Goal: Task Accomplishment & Management: Use online tool/utility

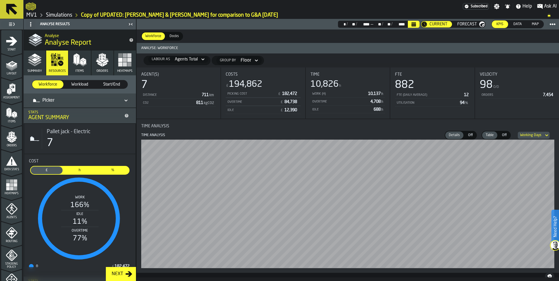
drag, startPoint x: 230, startPoint y: 35, endPoint x: 223, endPoint y: 22, distance: 14.4
drag, startPoint x: 223, startPoint y: 22, endPoint x: 535, endPoint y: 25, distance: 312.0
click at [446, 25] on span "Map" at bounding box center [536, 24] width 12 height 5
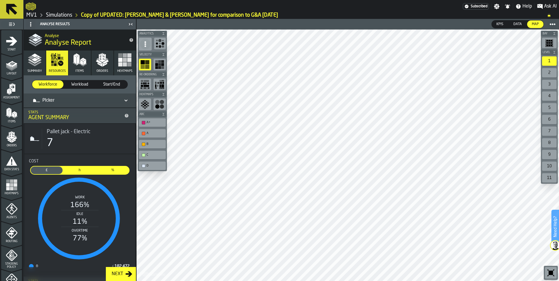
click at [18, 100] on icon "menu Assignment" at bounding box center [11, 102] width 21 height 6
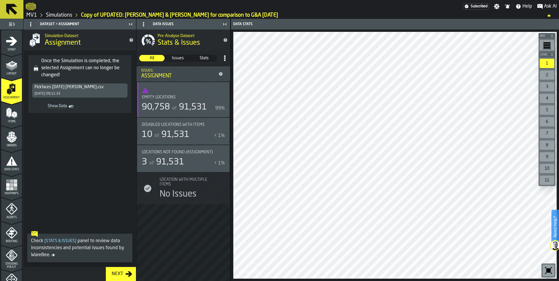
click at [13, 11] on icon at bounding box center [11, 9] width 11 height 11
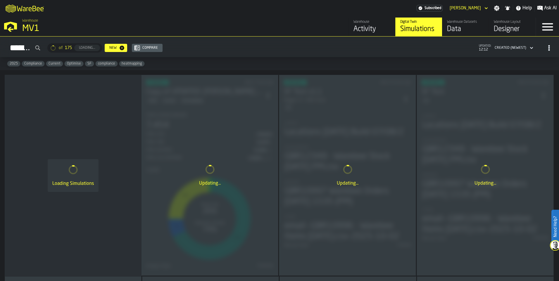
click at [446, 29] on div "Data" at bounding box center [465, 29] width 37 height 9
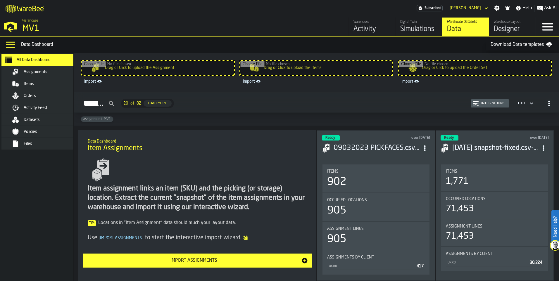
click at [47, 75] on div "Assignments" at bounding box center [45, 71] width 71 height 7
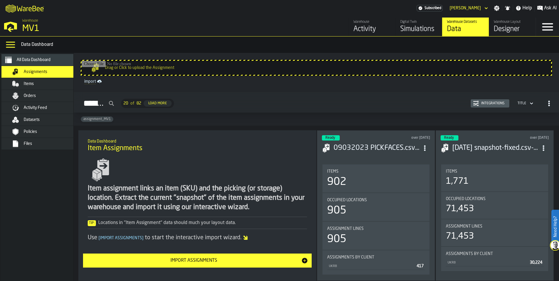
click at [446, 104] on icon "button-Assignments" at bounding box center [532, 103] width 6 height 7
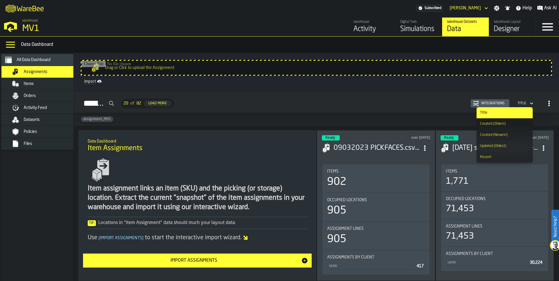
click at [446, 137] on div "Created (Newest)" at bounding box center [504, 135] width 49 height 4
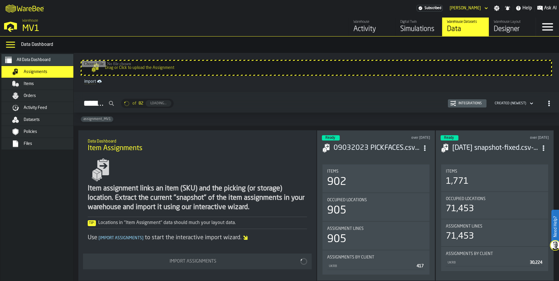
click at [446, 104] on span "button-Assignments" at bounding box center [549, 103] width 11 height 11
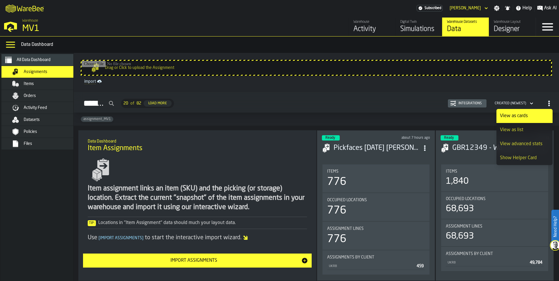
click at [446, 126] on li "View as list" at bounding box center [524, 130] width 56 height 14
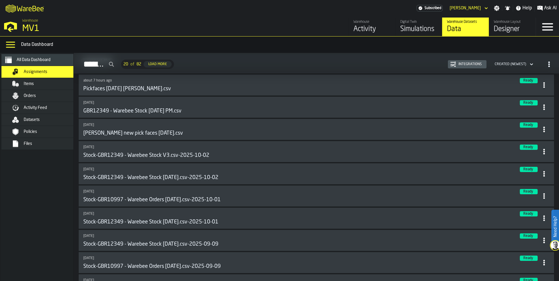
scroll to position [88, 0]
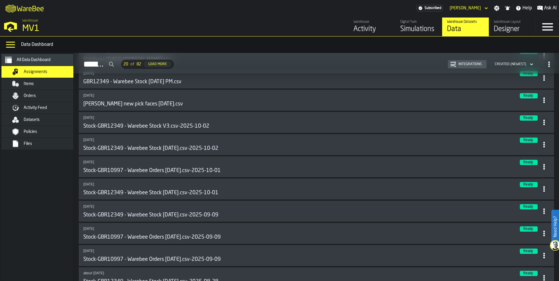
click at [446, 214] on icon at bounding box center [544, 211] width 6 height 6
click at [446, 218] on div "Open" at bounding box center [529, 226] width 30 height 7
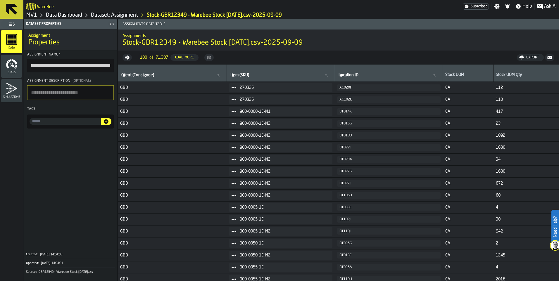
click at [446, 58] on div "Export" at bounding box center [533, 58] width 18 height 4
click at [446, 58] on span "Download (csv)" at bounding box center [527, 57] width 27 height 5
click at [359, 58] on nav "100 of 71,387 Load More Export" at bounding box center [338, 58] width 441 height 14
click at [129, 14] on link "Dataset: Assignment" at bounding box center [114, 15] width 47 height 6
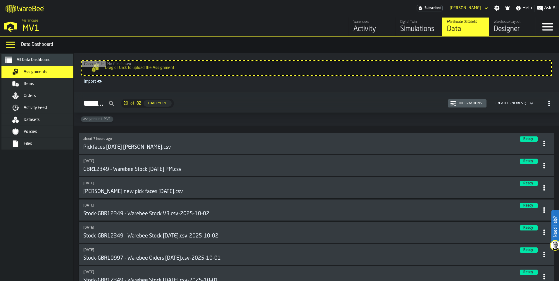
click at [302, 143] on div "about 7 hours ago Ready Pickfaces 3rd October Aaron.csv" at bounding box center [311, 144] width 456 height 14
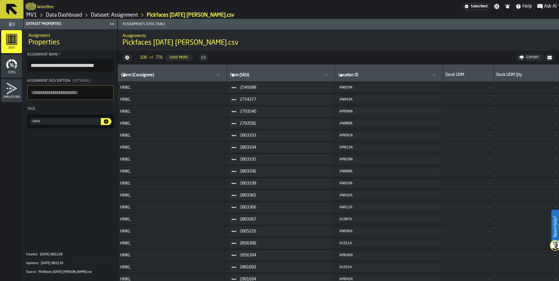
click at [446, 61] on button "Export" at bounding box center [530, 57] width 27 height 7
click at [446, 58] on span "Download (csv)" at bounding box center [527, 57] width 27 height 5
click at [70, 16] on link "Data Dashboard" at bounding box center [64, 15] width 36 height 6
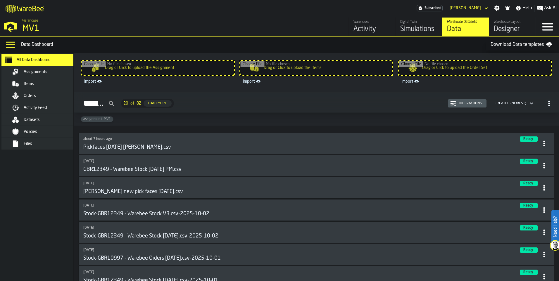
click at [427, 26] on div "Simulations" at bounding box center [418, 29] width 37 height 9
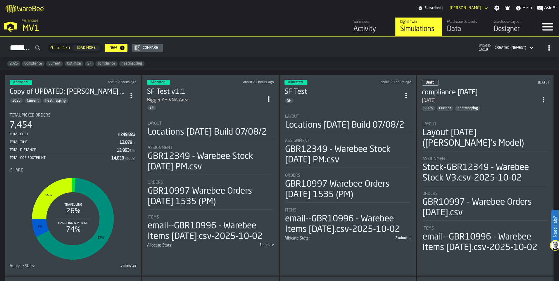
click at [134, 93] on icon "ItemListCard-DashboardItemContainer" at bounding box center [131, 96] width 6 height 6
click at [122, 130] on li "Duplicate" at bounding box center [119, 135] width 37 height 14
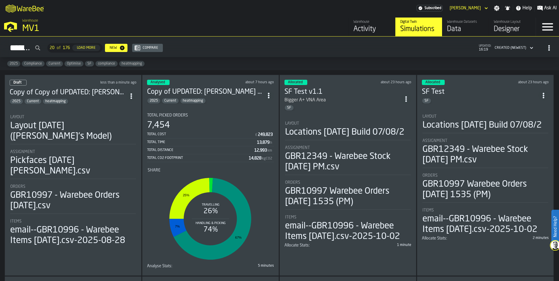
click at [93, 128] on div "Layout [DATE] ([PERSON_NAME]'s Model)" at bounding box center [73, 131] width 126 height 21
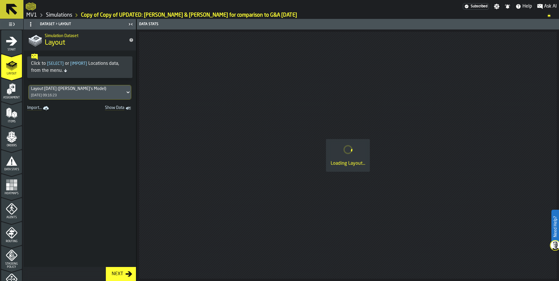
click at [12, 94] on icon "menu Assignment" at bounding box center [12, 89] width 12 height 12
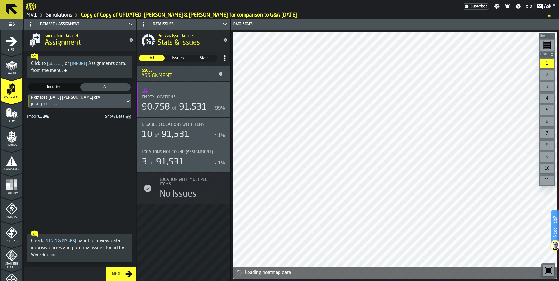
click at [125, 101] on icon at bounding box center [128, 101] width 6 height 7
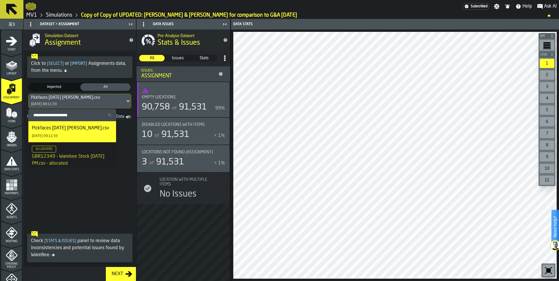
click at [83, 182] on span at bounding box center [80, 174] width 112 height 107
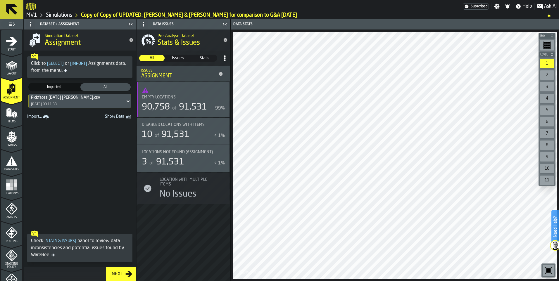
click at [35, 117] on link "Import..." at bounding box center [38, 117] width 27 height 8
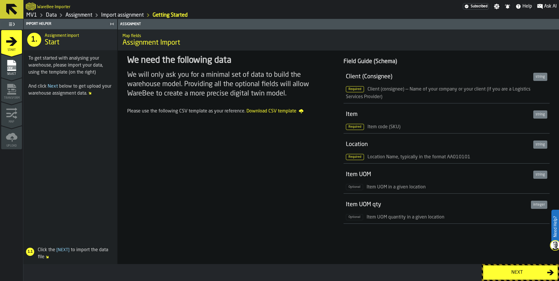
click at [523, 274] on div "Next" at bounding box center [517, 272] width 60 height 7
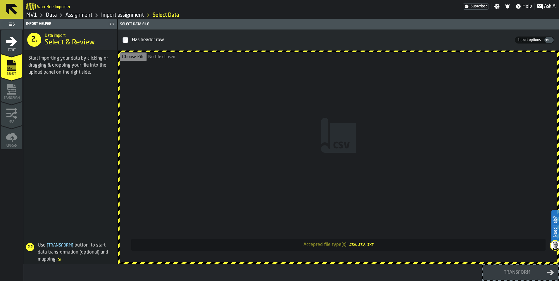
click at [185, 128] on input "Accepted file type(s): .csv, .tsv, .txt" at bounding box center [339, 157] width 438 height 210
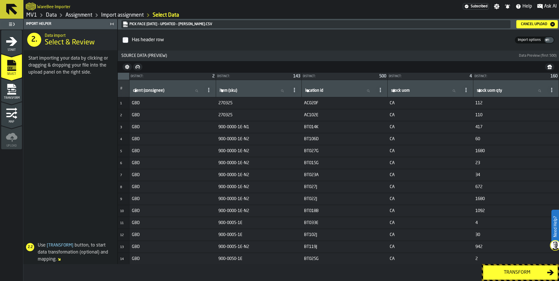
click at [529, 275] on div "Transform" at bounding box center [517, 272] width 60 height 7
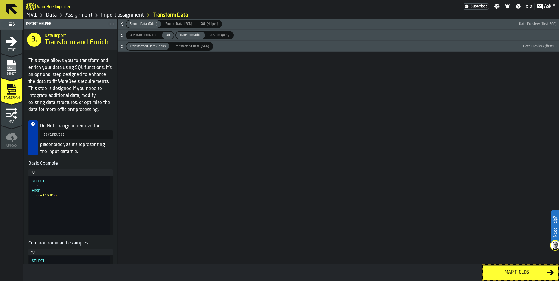
click at [167, 35] on span "Off" at bounding box center [167, 35] width 9 height 5
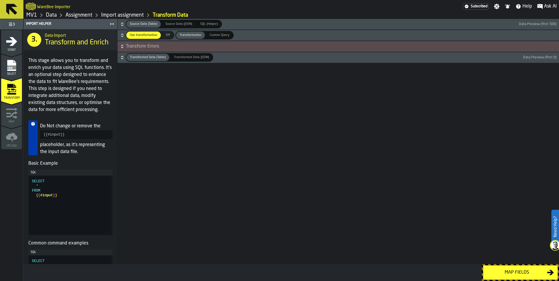
click at [165, 37] on span "Off" at bounding box center [167, 35] width 9 height 5
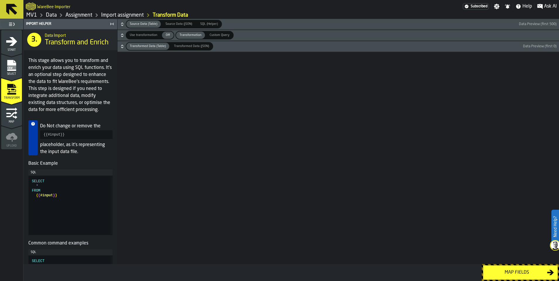
click at [512, 272] on div "Map fields" at bounding box center [517, 272] width 60 height 7
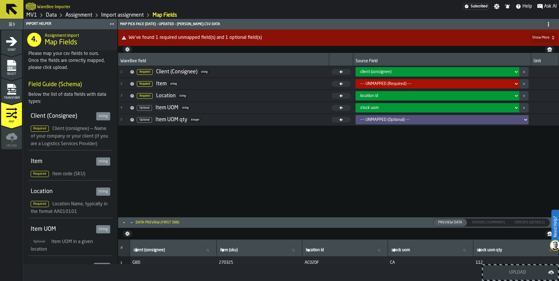
click at [412, 80] on div "--- UNMAPPED (Required) ---" at bounding box center [438, 83] width 164 height 9
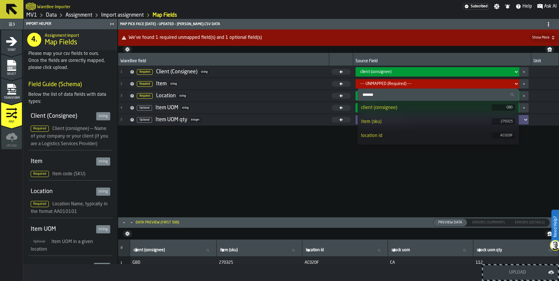
click at [401, 116] on li "item (sku) 270325" at bounding box center [438, 122] width 161 height 14
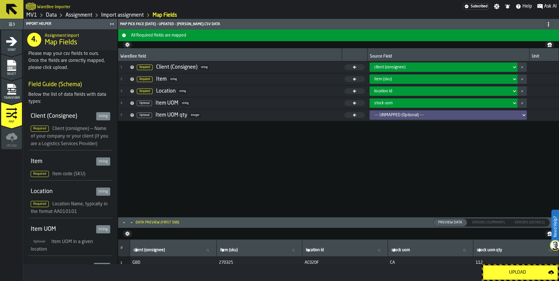
click at [405, 112] on div "--- UNMAPPED (Optional) ---" at bounding box center [446, 115] width 149 height 7
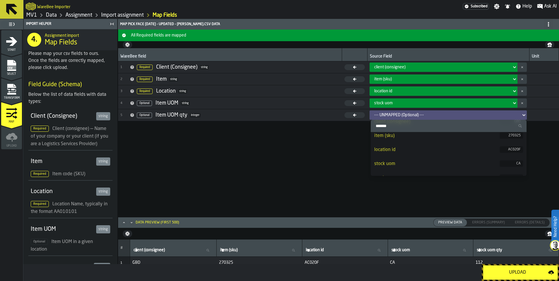
scroll to position [26, 0]
click at [399, 169] on div "stock uom qty" at bounding box center [436, 168] width 125 height 7
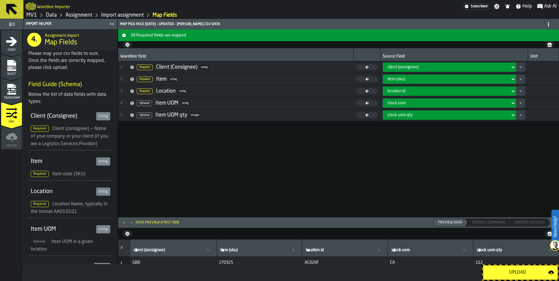
click at [503, 276] on div "Upload" at bounding box center [517, 272] width 61 height 7
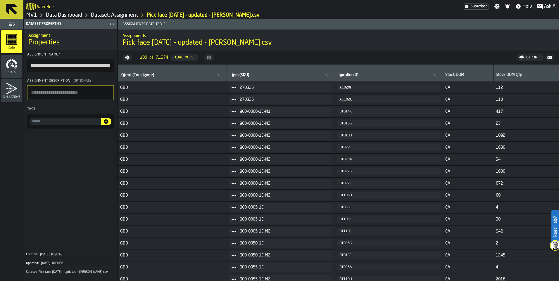
click at [59, 15] on link "Data Dashboard" at bounding box center [64, 15] width 36 height 6
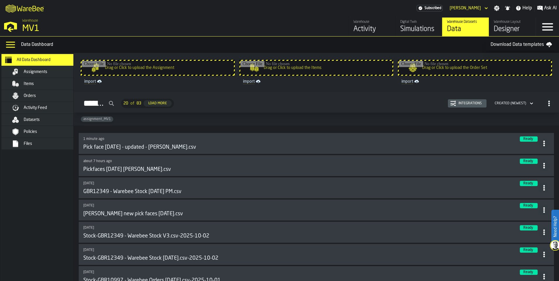
click at [10, 30] on polygon "button-toggle-Open —> Warehouse Menu" at bounding box center [11, 29] width 6 height 5
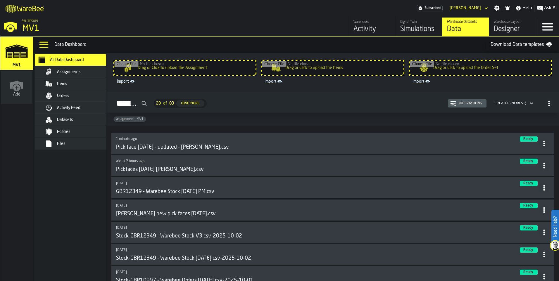
click at [413, 29] on div "Simulations" at bounding box center [418, 29] width 37 height 9
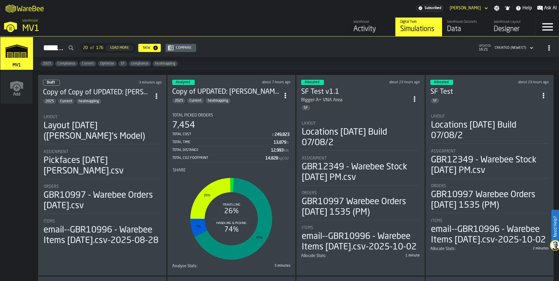
click at [149, 99] on div "2025 Current heatmapping" at bounding box center [97, 102] width 108 height 6
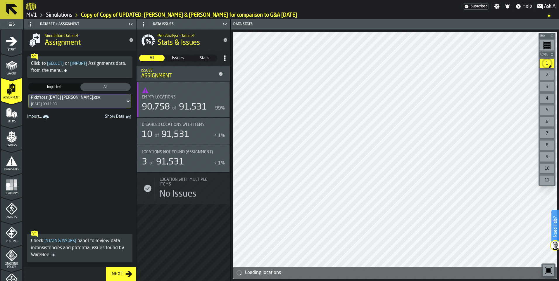
click at [108, 101] on div "Pickfaces 3rd October Aaron.csv 03/10/2025, 09:11:33" at bounding box center [77, 101] width 96 height 14
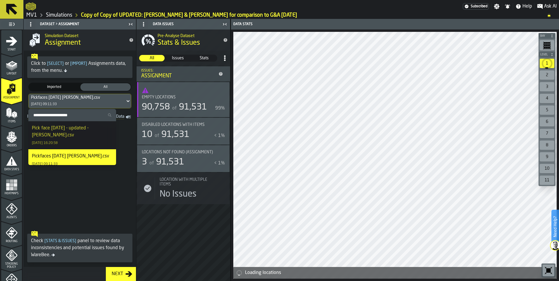
click at [82, 130] on div "Pick face 3rd October - updated - Aaron.csv" at bounding box center [72, 132] width 81 height 14
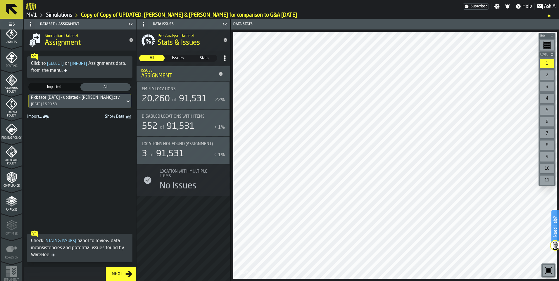
scroll to position [180, 0]
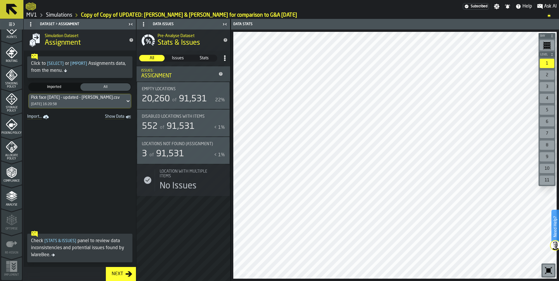
click at [13, 191] on icon "menu Analyse" at bounding box center [12, 197] width 12 height 12
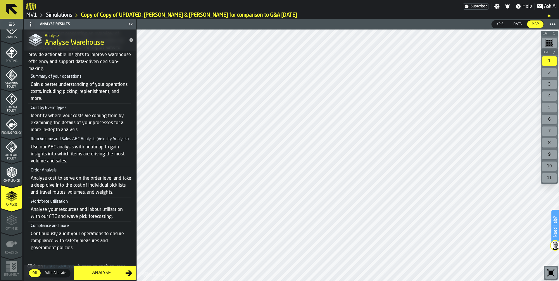
scroll to position [104, 0]
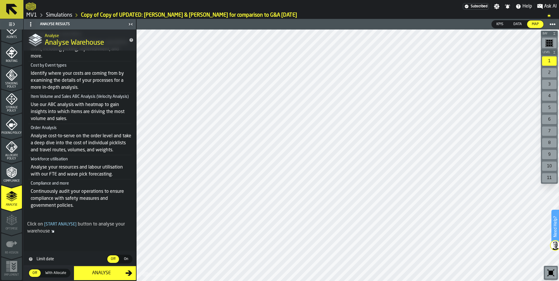
click at [104, 272] on div "Analyse" at bounding box center [101, 273] width 48 height 7
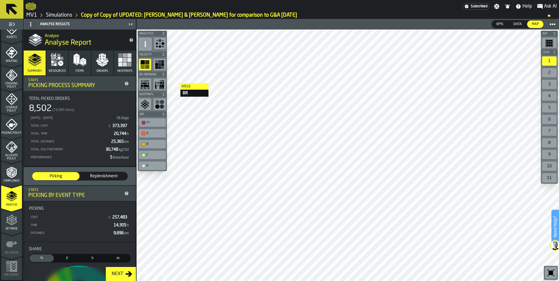
click at [58, 65] on icon "button" at bounding box center [57, 60] width 14 height 14
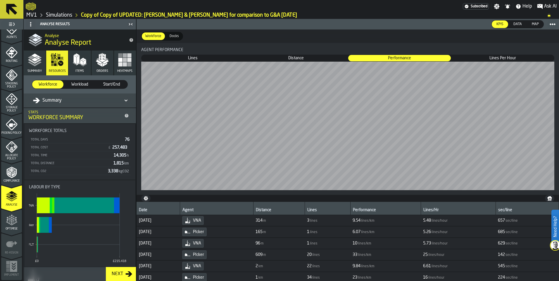
click at [73, 102] on div "Summary" at bounding box center [77, 100] width 88 height 7
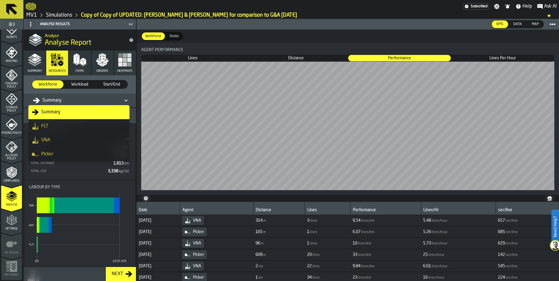
click at [60, 150] on li "PIcker" at bounding box center [78, 154] width 101 height 14
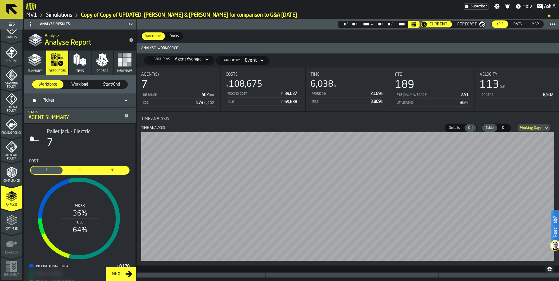
click at [553, 25] on circle at bounding box center [552, 24] width 2 height 2
click at [543, 38] on span "Export PNG" at bounding box center [536, 36] width 24 height 7
click at [550, 26] on icon at bounding box center [553, 24] width 6 height 6
click at [534, 38] on span "Export PNG" at bounding box center [536, 36] width 24 height 7
click at [51, 15] on link "Simulations" at bounding box center [59, 15] width 26 height 6
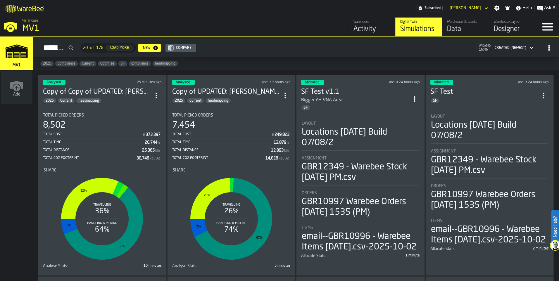
click at [286, 95] on icon "ItemListCard-DashboardItemContainer" at bounding box center [285, 96] width 6 height 6
click at [273, 125] on li "Delete" at bounding box center [272, 121] width 37 height 14
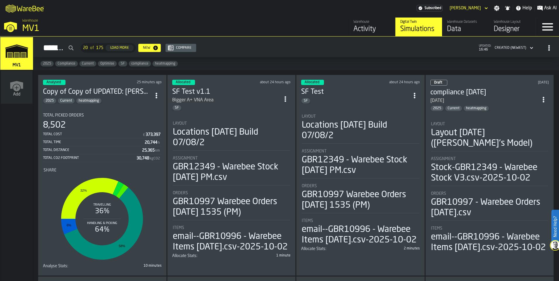
click at [158, 95] on icon "ItemListCard-DashboardItemContainer" at bounding box center [157, 96] width 6 height 6
click at [142, 131] on div "Duplicate" at bounding box center [144, 134] width 30 height 7
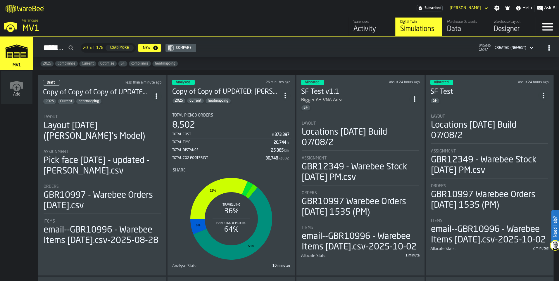
click at [142, 111] on li "Layout Layout 2025-09-29 (Aaron's Model) Assignment Pick face 3rd October - upd…" at bounding box center [102, 178] width 119 height 137
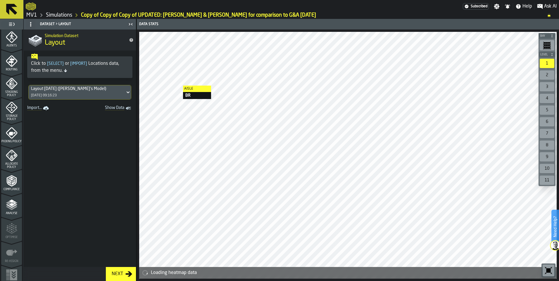
scroll to position [180, 0]
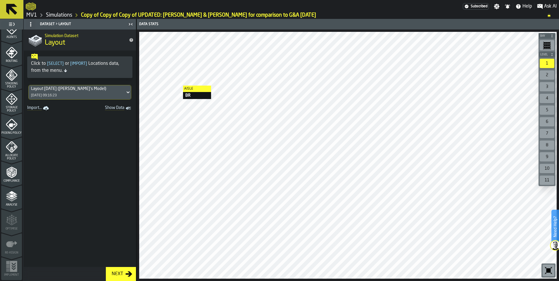
click at [10, 203] on div "Analyse" at bounding box center [11, 199] width 21 height 16
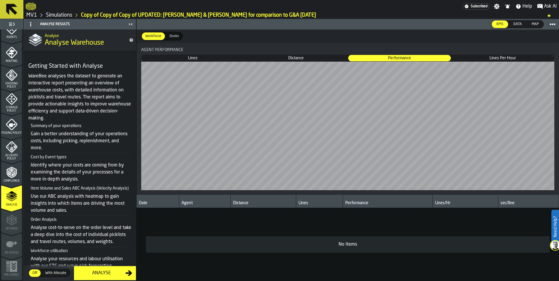
drag, startPoint x: 54, startPoint y: 275, endPoint x: 89, endPoint y: 273, distance: 35.7
click at [54, 275] on span "With Allocate" at bounding box center [56, 273] width 26 height 5
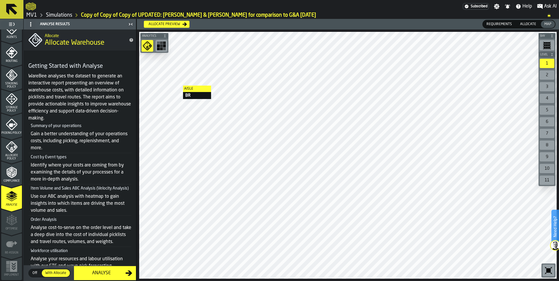
click at [100, 271] on div "Analyse" at bounding box center [101, 273] width 48 height 7
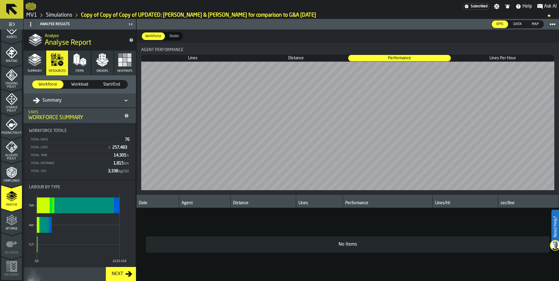
click at [12, 222] on icon "menu Optimise" at bounding box center [12, 221] width 12 height 12
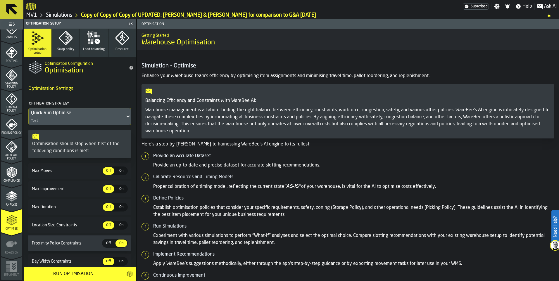
click at [126, 117] on icon at bounding box center [128, 116] width 6 height 7
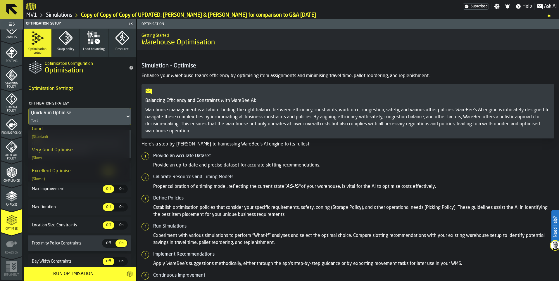
scroll to position [115, 0]
click at [71, 168] on div "Exceptional Optimise" at bounding box center [54, 167] width 44 height 7
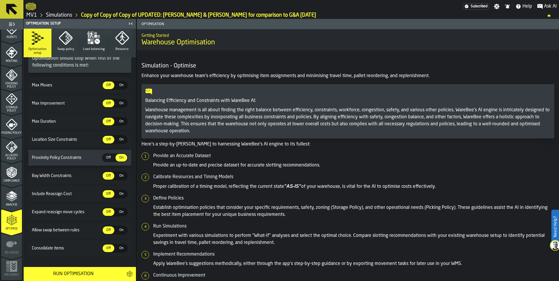
scroll to position [88, 0]
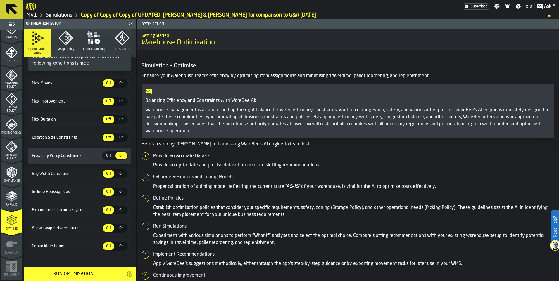
click at [118, 194] on span "On" at bounding box center [121, 191] width 9 height 5
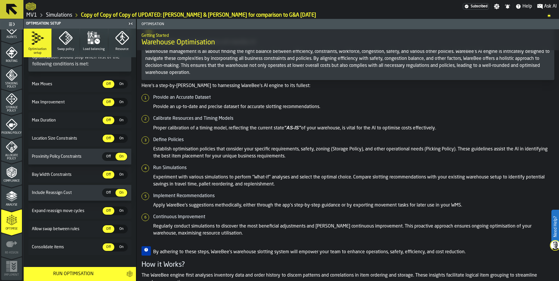
scroll to position [97, 0]
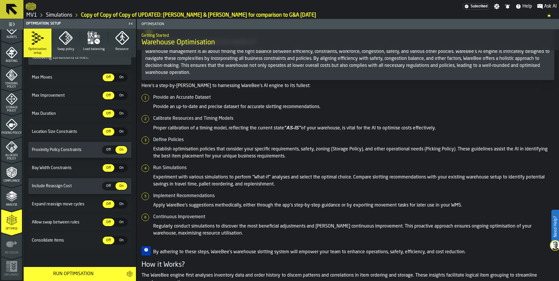
click at [67, 39] on icon "button" at bounding box center [66, 38] width 14 height 14
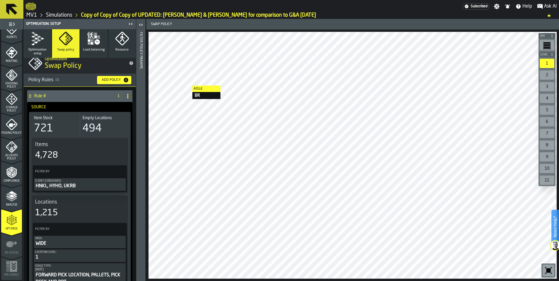
scroll to position [0, 0]
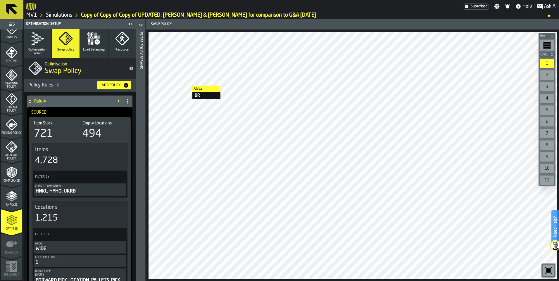
click at [89, 38] on icon "button" at bounding box center [94, 39] width 14 height 14
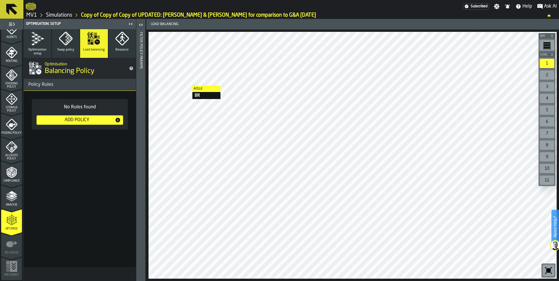
click at [122, 41] on icon "button" at bounding box center [122, 39] width 14 height 14
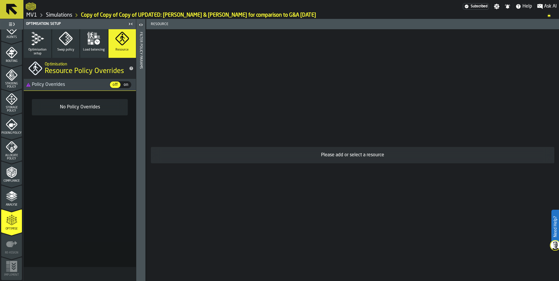
click at [38, 43] on icon "button" at bounding box center [37, 39] width 14 height 14
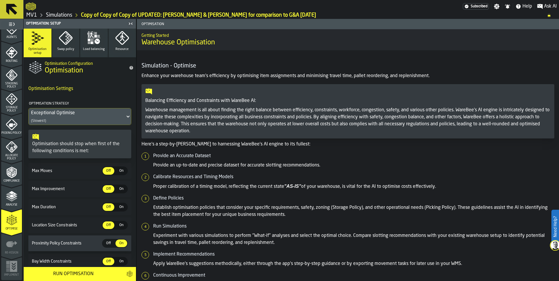
click at [84, 274] on div "Run Optimisation" at bounding box center [73, 274] width 92 height 7
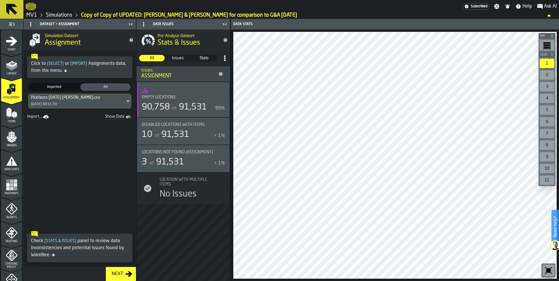
click at [60, 16] on link "Simulations" at bounding box center [59, 15] width 26 height 6
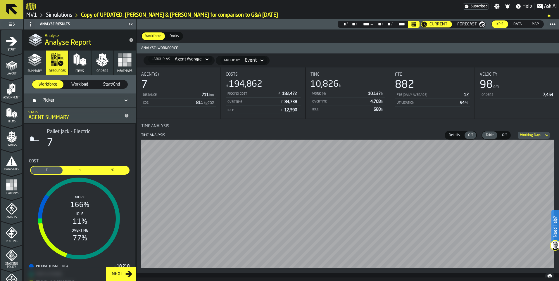
scroll to position [180, 0]
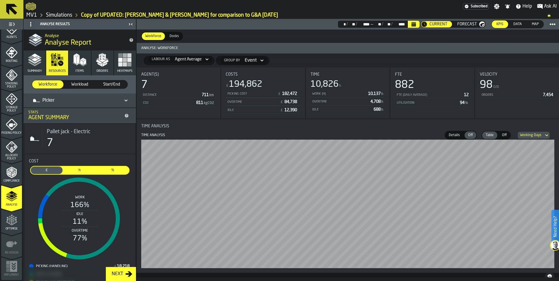
click at [12, 11] on icon at bounding box center [11, 9] width 11 height 11
